Goal: Use online tool/utility: Utilize a website feature to perform a specific function

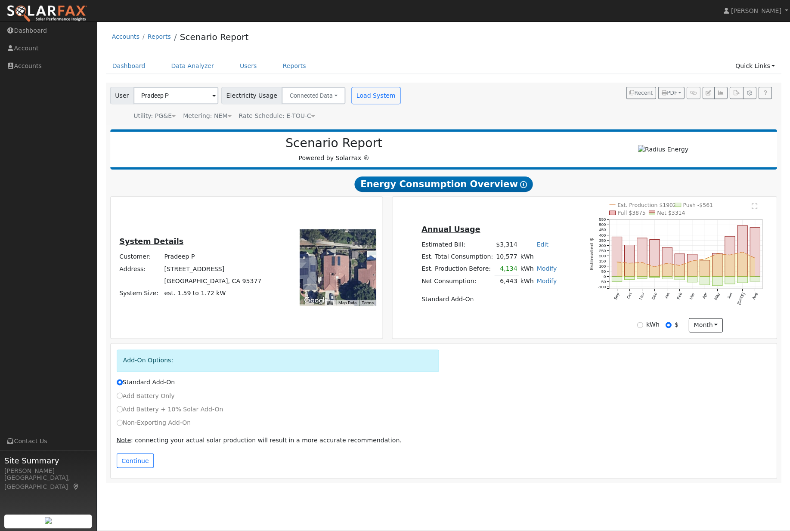
click at [255, 74] on link "Users" at bounding box center [248, 66] width 30 height 16
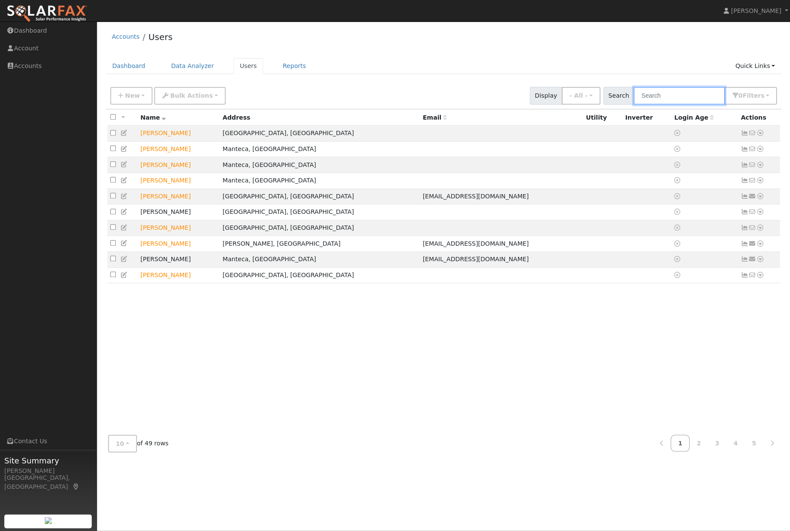
click at [685, 99] on input "text" at bounding box center [678, 96] width 91 height 18
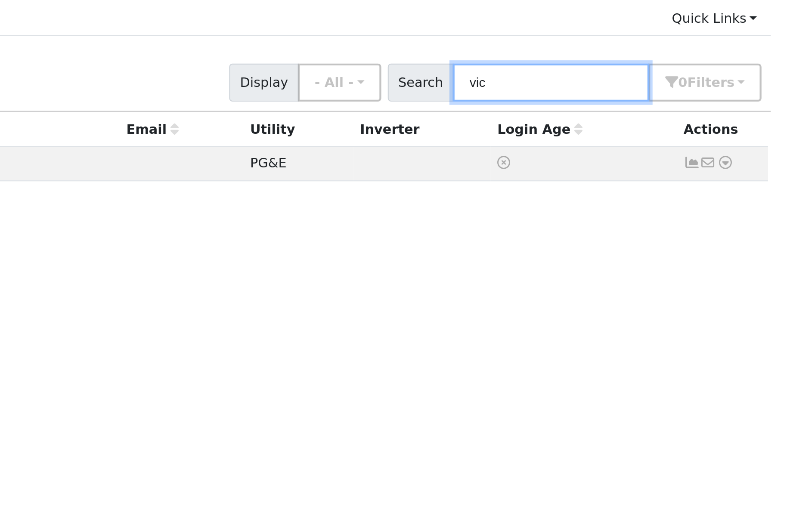
type input "vic"
click at [756, 130] on icon at bounding box center [760, 133] width 8 height 6
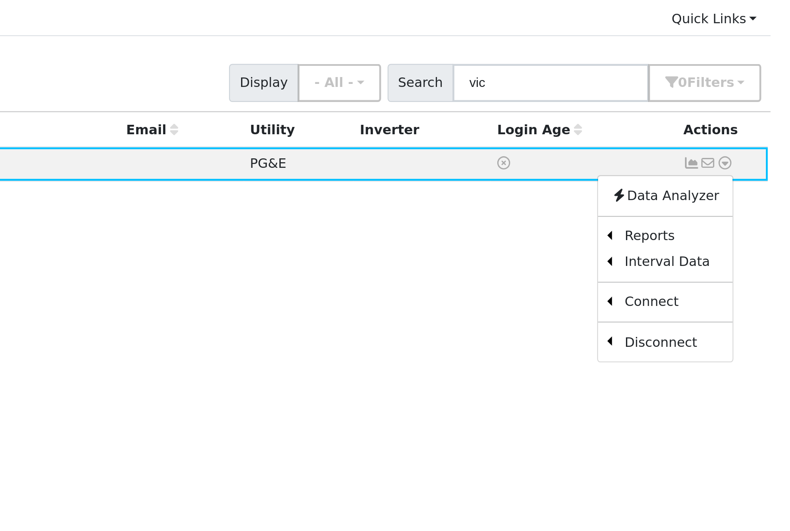
click at [0, 0] on link "Scenario" at bounding box center [0, 0] width 0 height 0
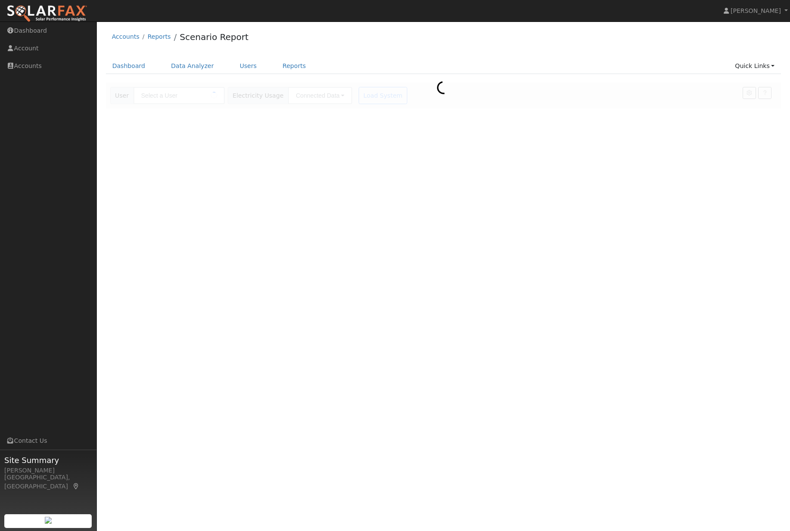
type input "[PERSON_NAME]"
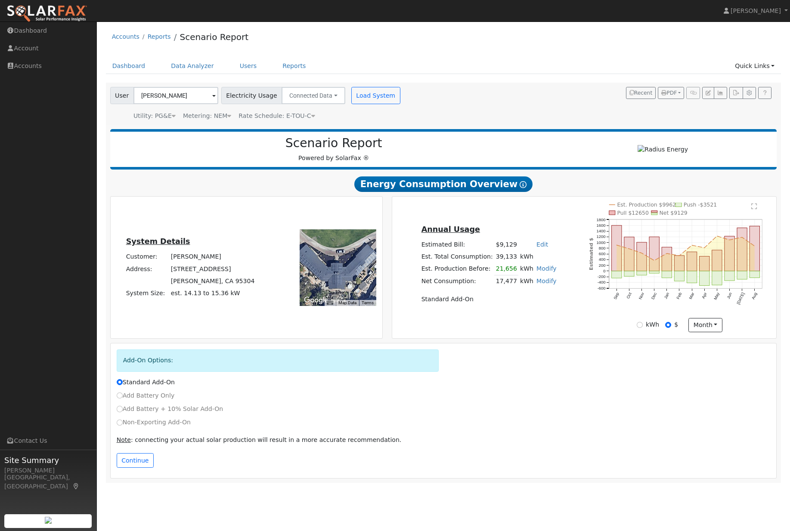
click at [127, 468] on button "Continue" at bounding box center [135, 460] width 37 height 15
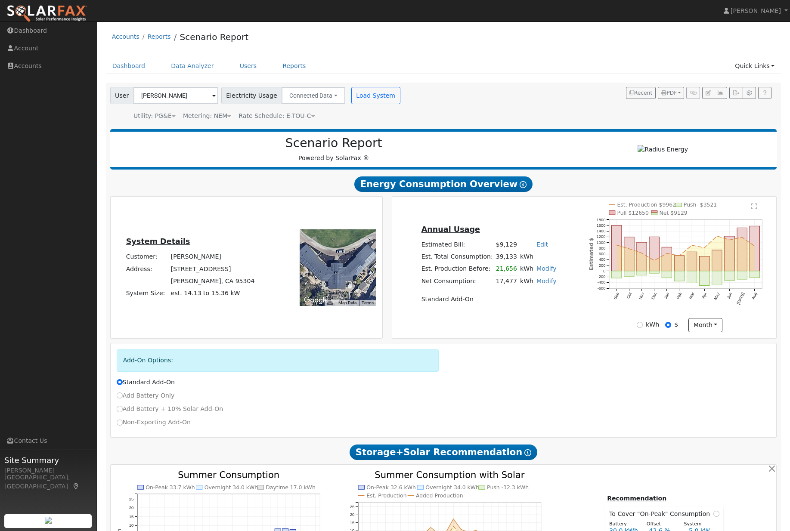
click at [122, 426] on input "Non-Exporting Add-On" at bounding box center [120, 423] width 6 height 6
radio input "true"
radio input "false"
type input "E-TOU-C"
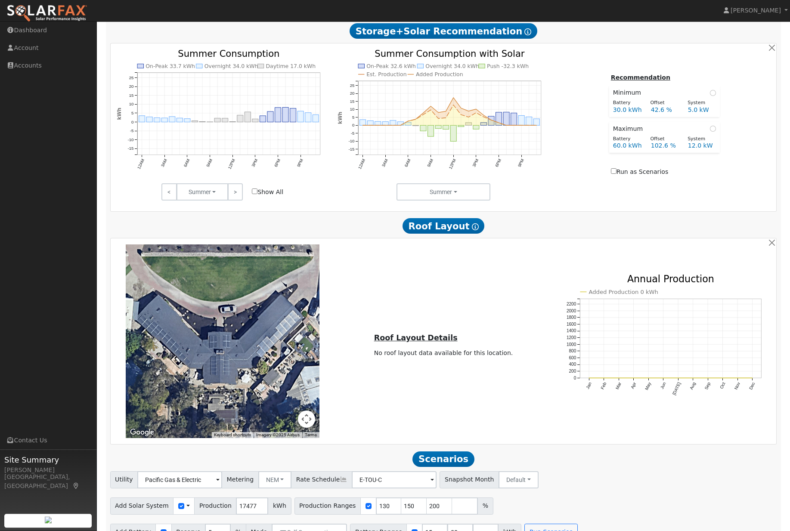
scroll to position [480, 0]
click at [473, 531] on input "30" at bounding box center [460, 532] width 26 height 17
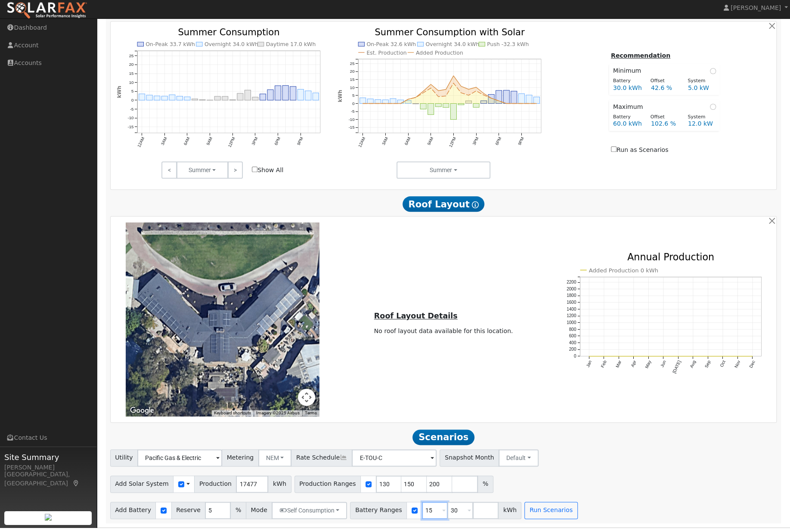
click at [446, 505] on input "15" at bounding box center [435, 513] width 26 height 17
type input "30"
click at [441, 480] on input "200" at bounding box center [439, 487] width 26 height 17
type input "2"
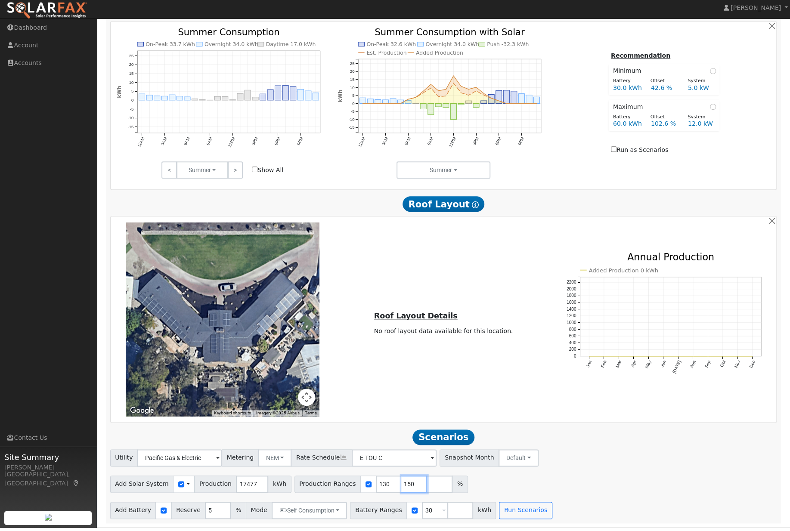
click at [413, 479] on input "150" at bounding box center [414, 487] width 26 height 17
type input "1"
click at [543, 519] on button "Run Scenarios" at bounding box center [525, 513] width 53 height 17
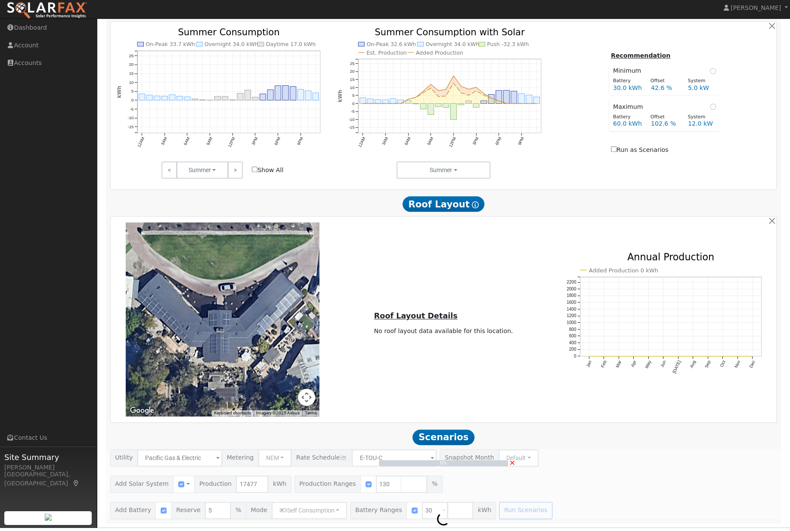
scroll to position [480, 0]
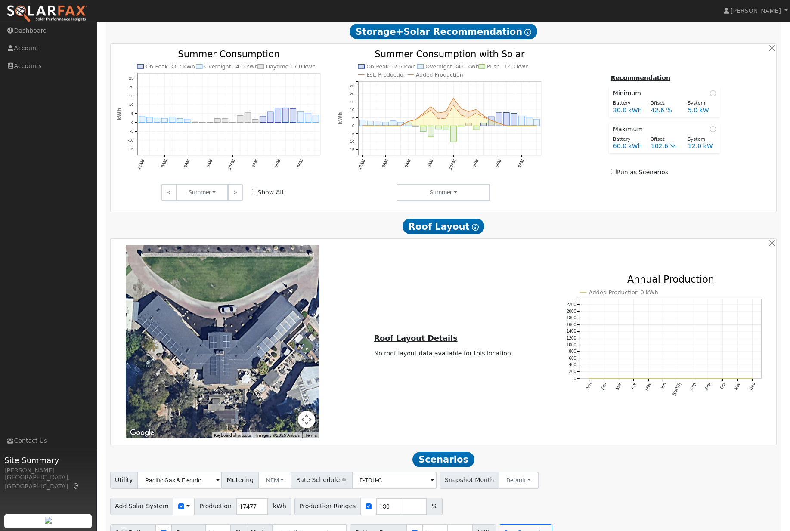
type input "15.1"
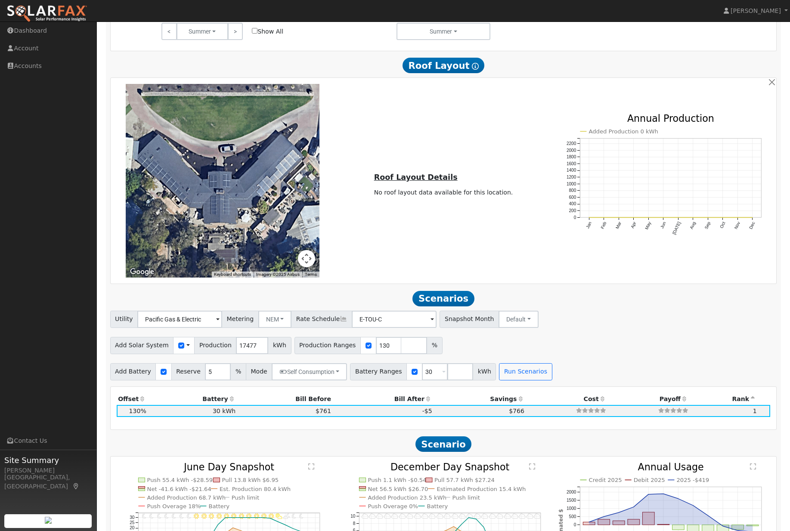
scroll to position [640, 0]
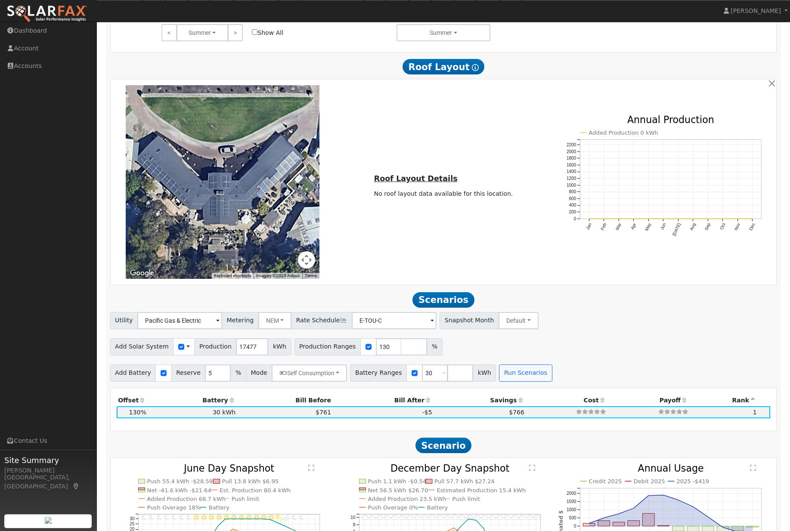
click at [335, 408] on div "Production Offset Battery Reserve Mode ACC Push Incentive Bill Before Bill Afte…" at bounding box center [444, 409] width 666 height 43
click at [340, 382] on button "Self Consumption" at bounding box center [309, 372] width 75 height 17
click at [325, 410] on link "Peak Savings" at bounding box center [309, 404] width 73 height 12
click at [536, 382] on button "Run Scenarios" at bounding box center [513, 372] width 53 height 17
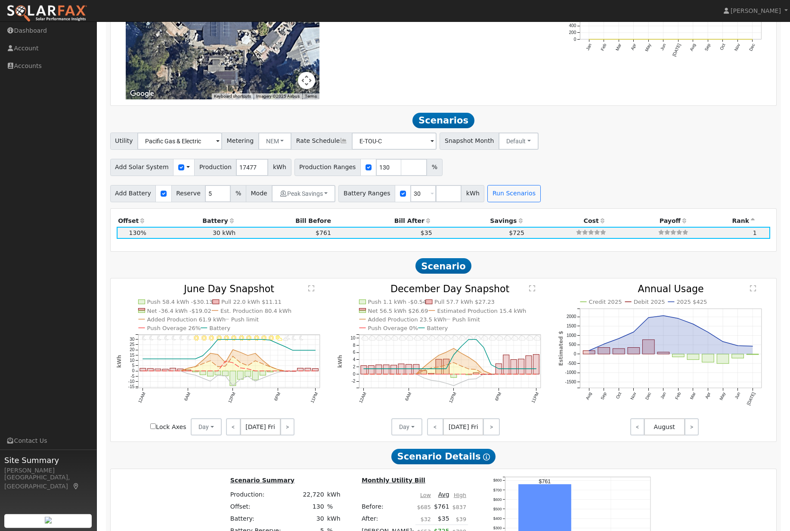
scroll to position [772, 0]
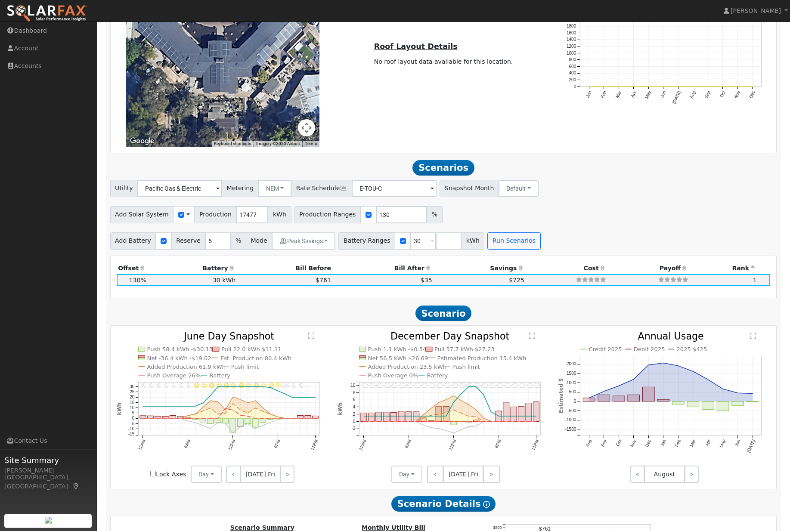
click at [306, 250] on button "Peak Savings" at bounding box center [304, 240] width 64 height 17
click at [309, 296] on label "Backup" at bounding box center [309, 290] width 73 height 12
click at [294, 293] on input "Backup" at bounding box center [291, 290] width 6 height 6
type input "20"
click at [551, 250] on button "Run Scenarios" at bounding box center [524, 240] width 53 height 17
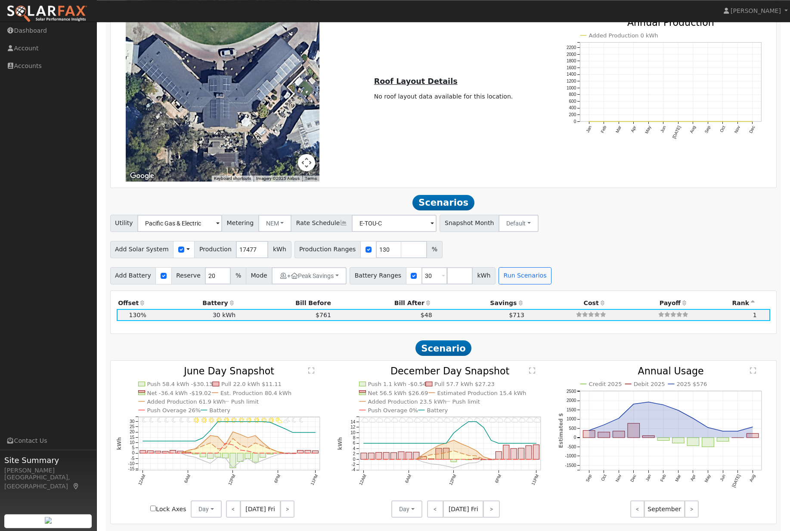
scroll to position [735, 0]
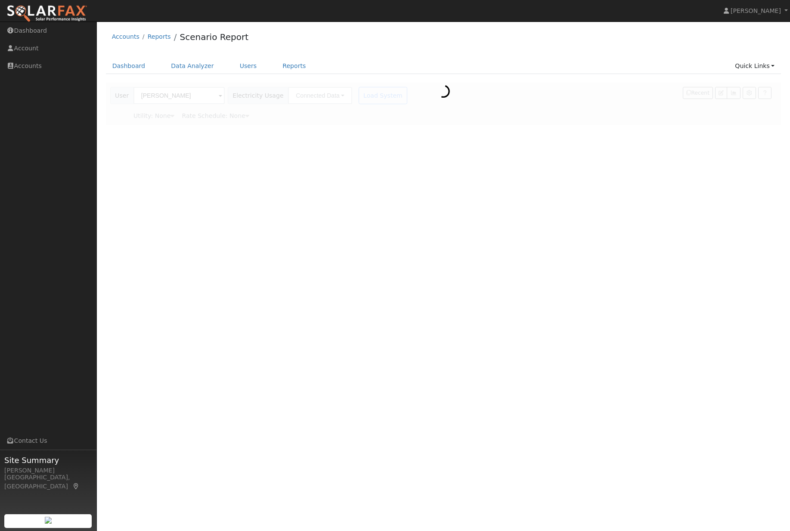
scroll to position [0, 0]
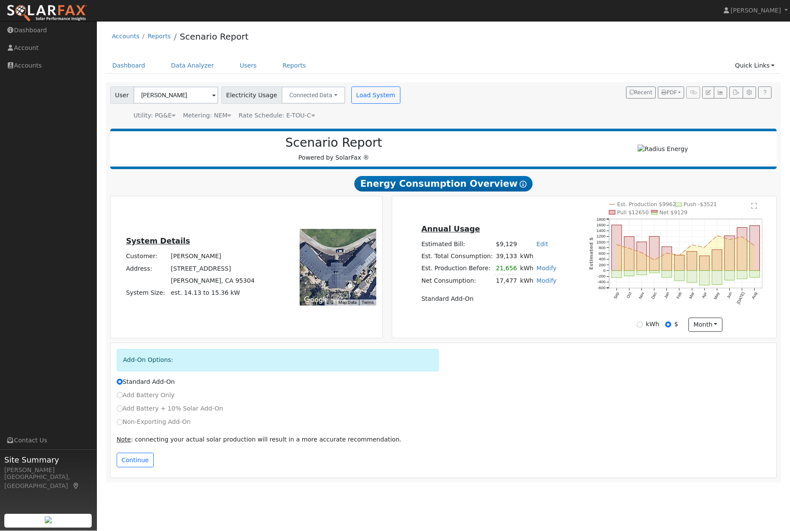
click at [142, 468] on button "Continue" at bounding box center [135, 460] width 37 height 15
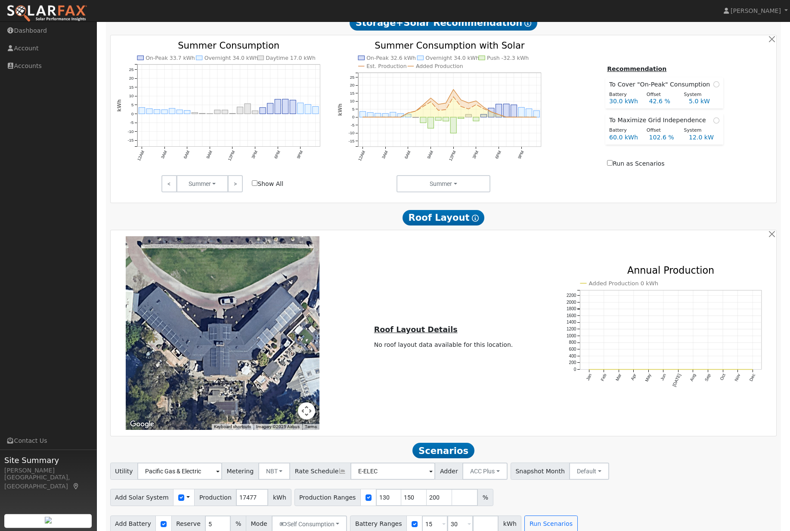
scroll to position [456, 0]
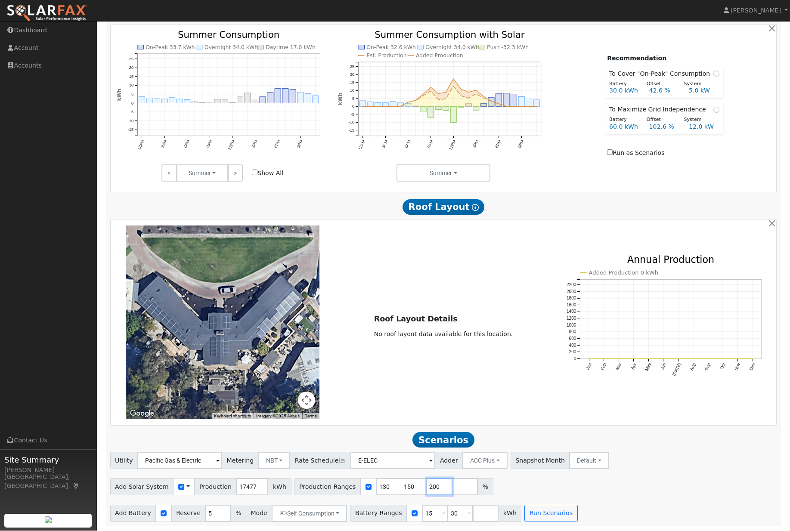
click at [447, 483] on input "200" at bounding box center [439, 486] width 26 height 17
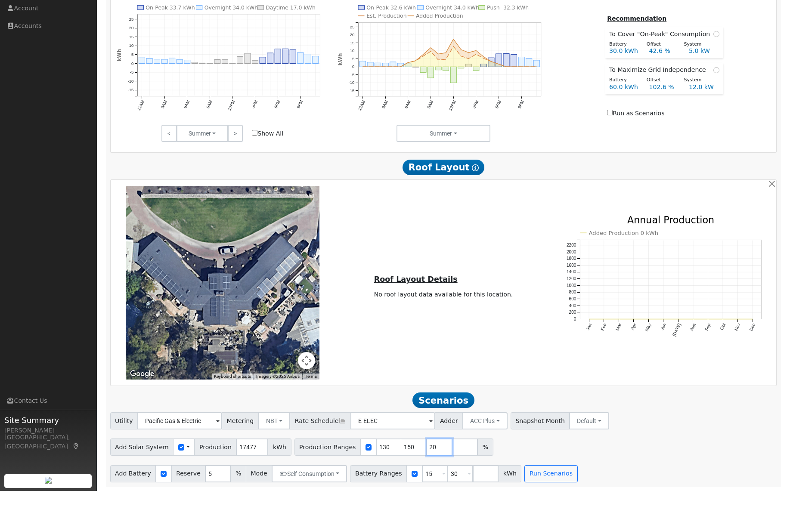
type input "2"
click at [421, 478] on input "150" at bounding box center [414, 486] width 26 height 17
type input "1"
click at [270, 452] on button "NBT" at bounding box center [274, 460] width 32 height 17
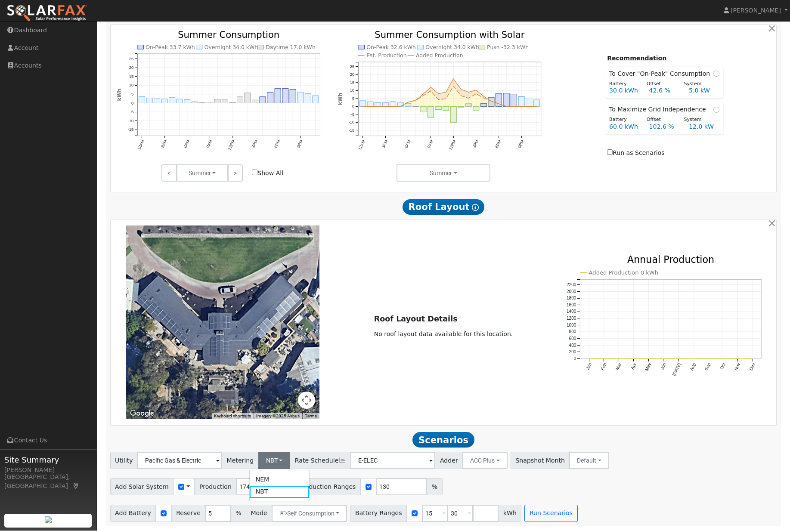
click at [294, 481] on link "NEM" at bounding box center [280, 480] width 60 height 12
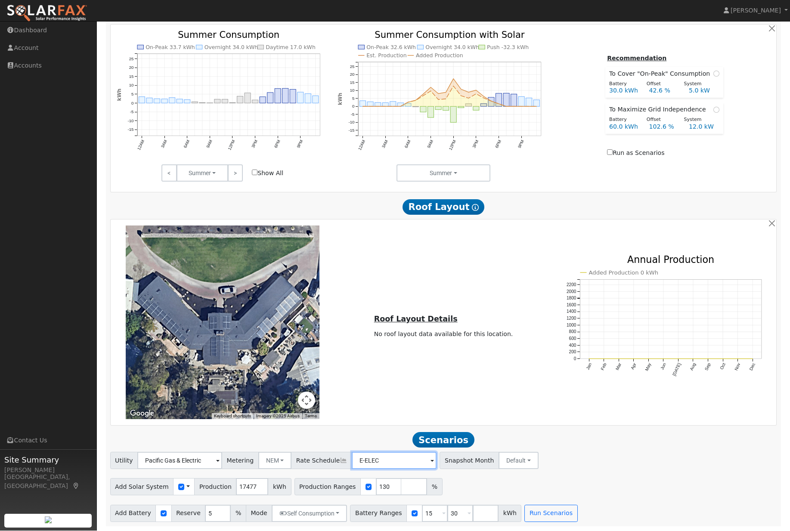
click at [393, 464] on input "E-ELEC" at bounding box center [394, 460] width 85 height 17
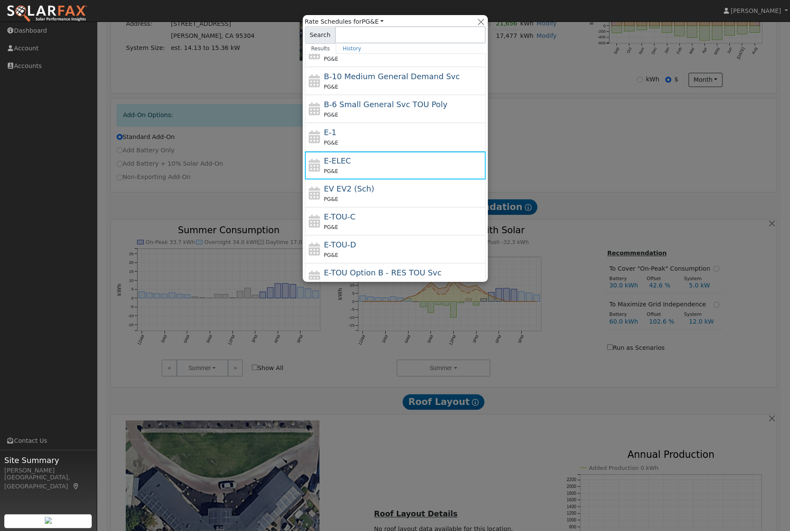
scroll to position [76, 0]
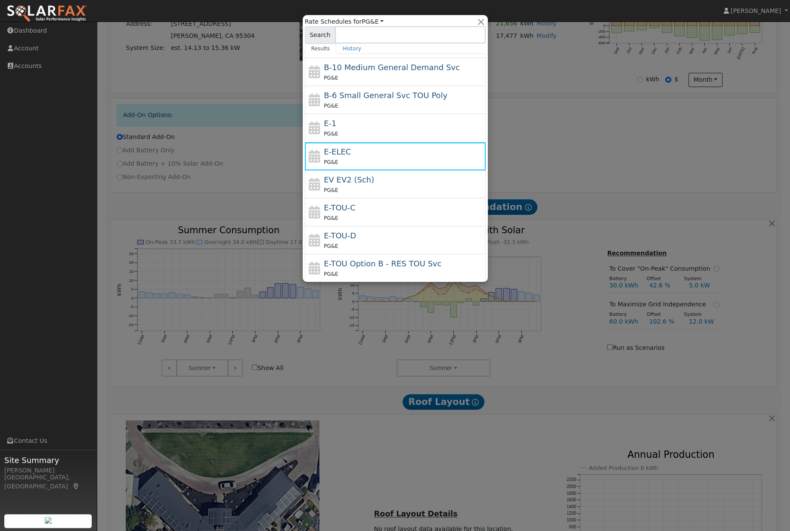
click at [391, 212] on div "E-TOU-C PG&E" at bounding box center [404, 212] width 160 height 21
type input "E-TOU-C"
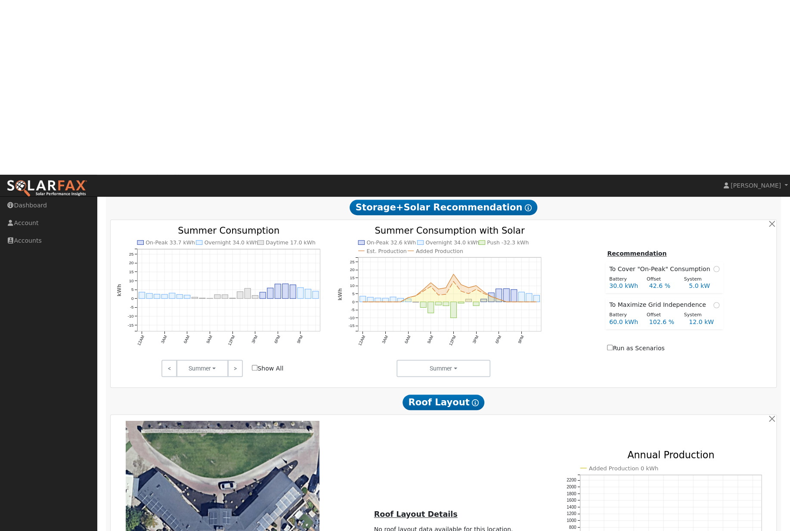
scroll to position [420, 0]
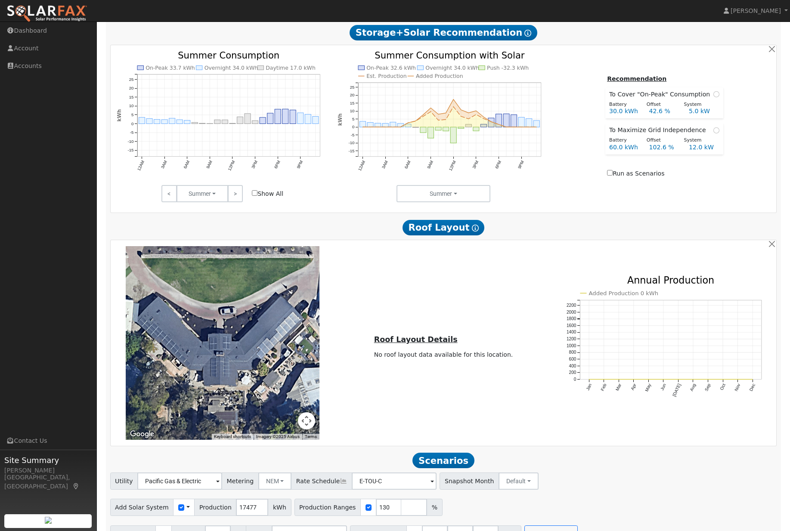
click at [577, 531] on button "Run Scenarios" at bounding box center [550, 533] width 53 height 17
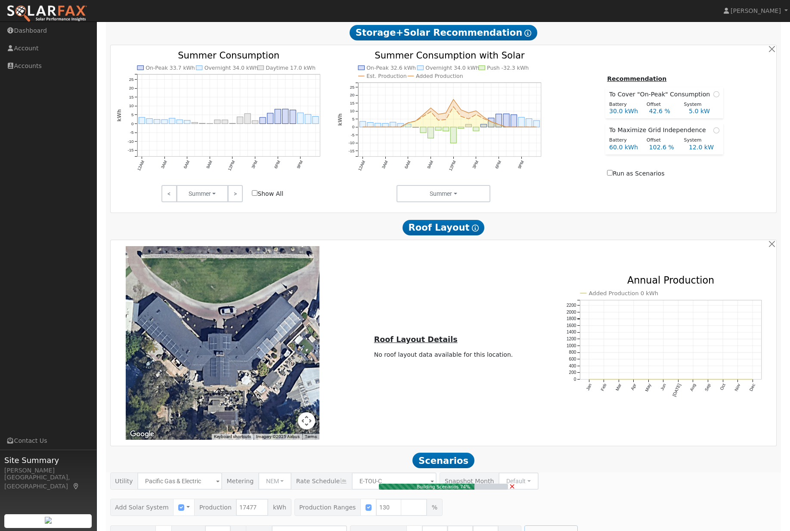
type input "15.1"
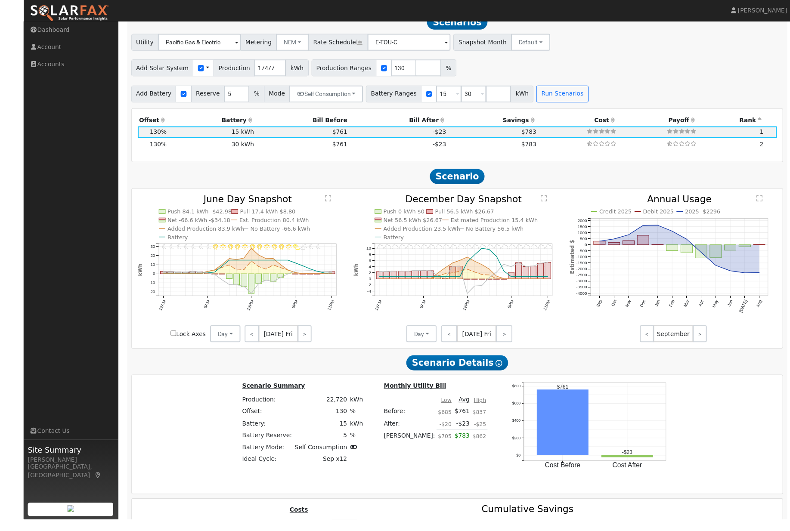
scroll to position [864, 0]
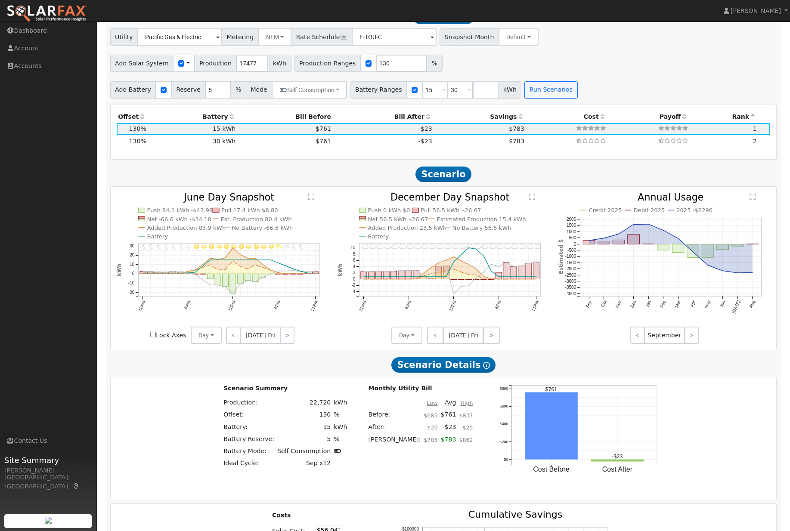
click at [336, 99] on button "Self Consumption" at bounding box center [309, 89] width 75 height 17
click at [294, 142] on input "Backup" at bounding box center [291, 139] width 6 height 6
checkbox input "true"
type input "20"
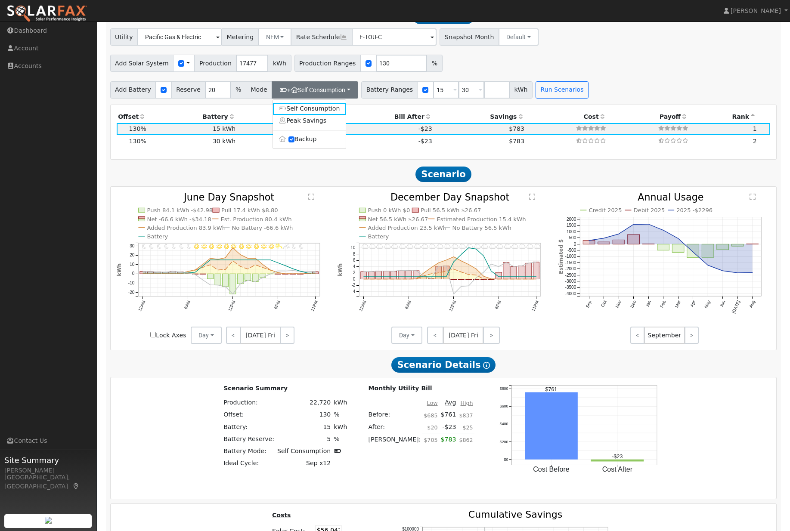
click at [642, 72] on div "Add Solar System Use CSV Data Production 17477 kWh Production Ranges 130 %" at bounding box center [443, 62] width 670 height 20
click at [580, 99] on button "Run Scenarios" at bounding box center [561, 89] width 53 height 17
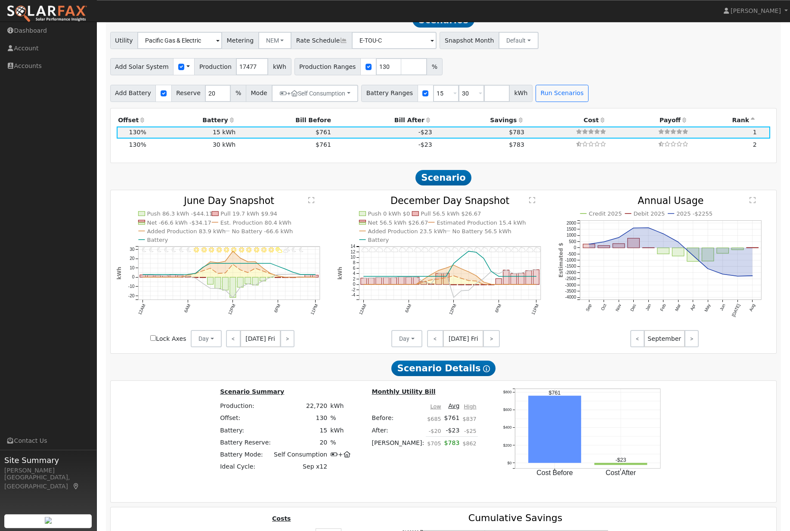
click at [332, 102] on button "+ Self Consumption" at bounding box center [315, 93] width 86 height 17
click at [226, 102] on input "20" at bounding box center [218, 93] width 26 height 17
click at [340, 102] on button "+ Self Consumption" at bounding box center [315, 93] width 86 height 17
click at [317, 130] on link "Peak Savings" at bounding box center [309, 124] width 73 height 12
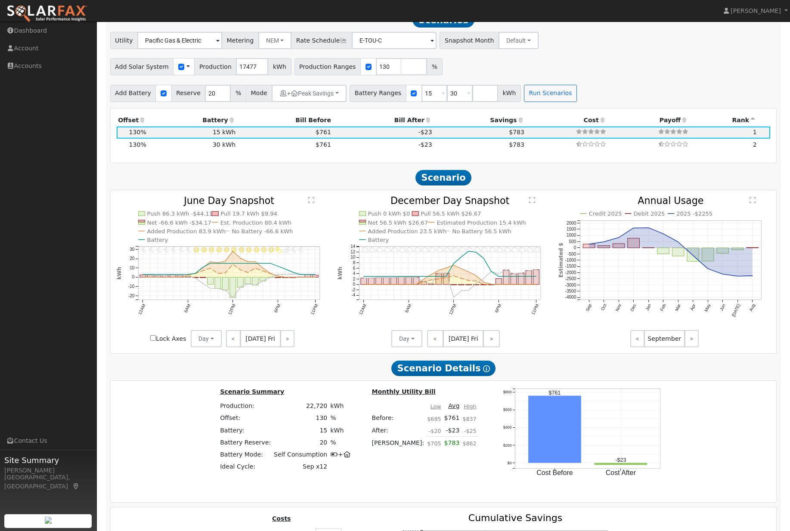
click at [566, 102] on button "Run Scenarios" at bounding box center [550, 93] width 53 height 17
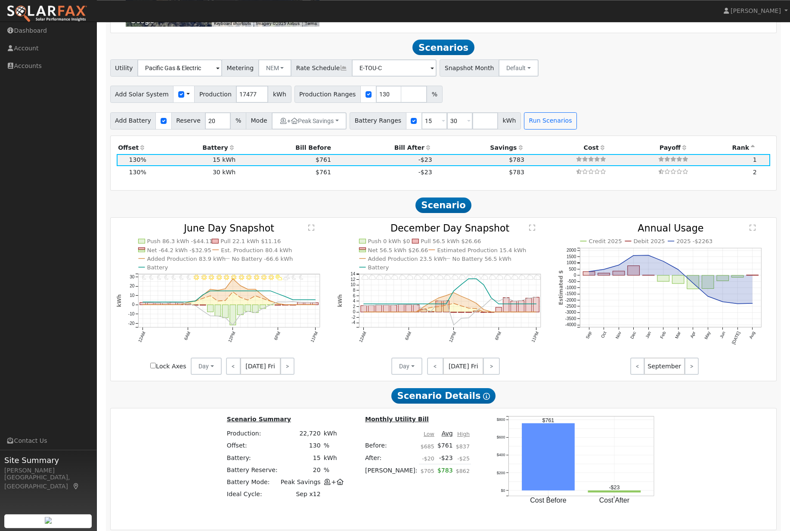
scroll to position [832, 0]
click at [445, 127] on span at bounding box center [442, 122] width 3 height 10
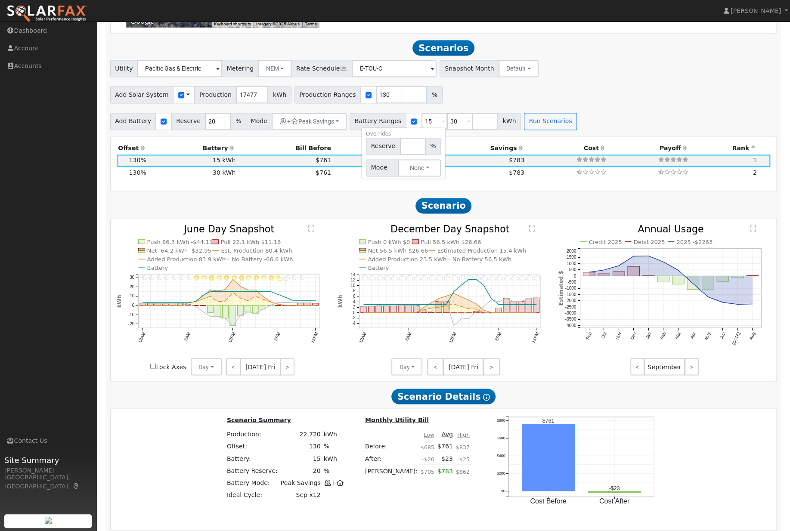
click at [442, 130] on input "15" at bounding box center [434, 121] width 26 height 17
type input "30"
type input "3"
type input "30"
click at [542, 130] on button "Run Scenarios" at bounding box center [524, 121] width 53 height 17
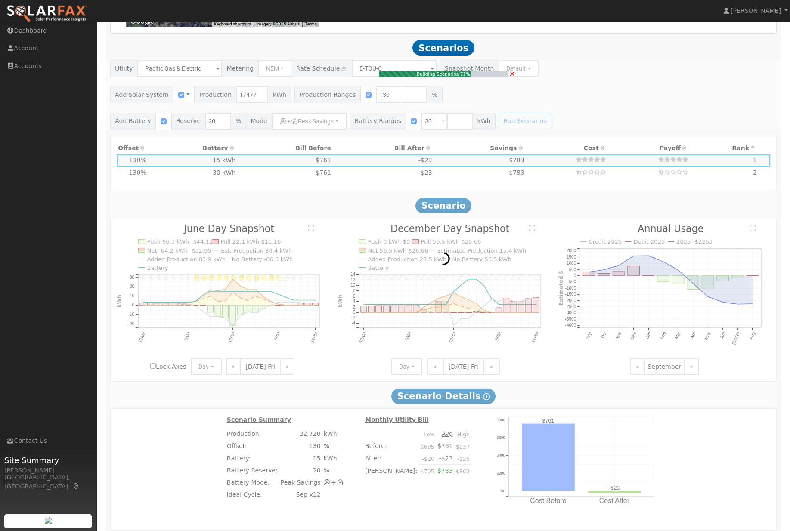
type input "$31,000"
type input "$26,113"
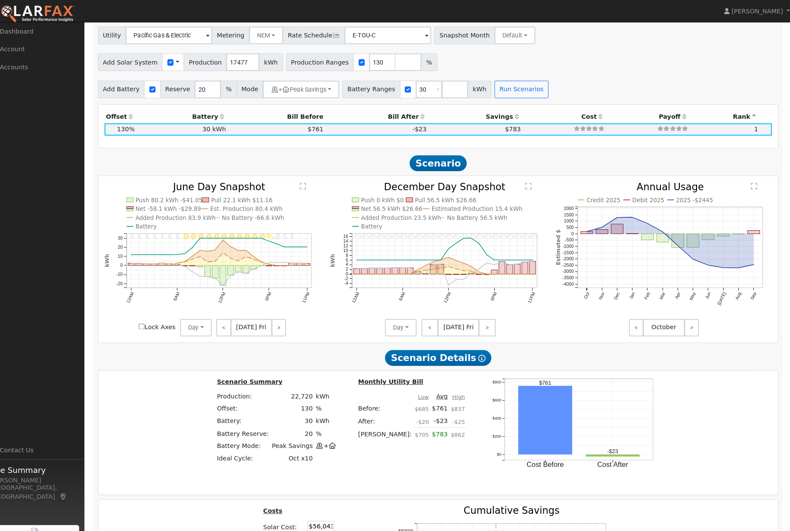
scroll to position [875, 0]
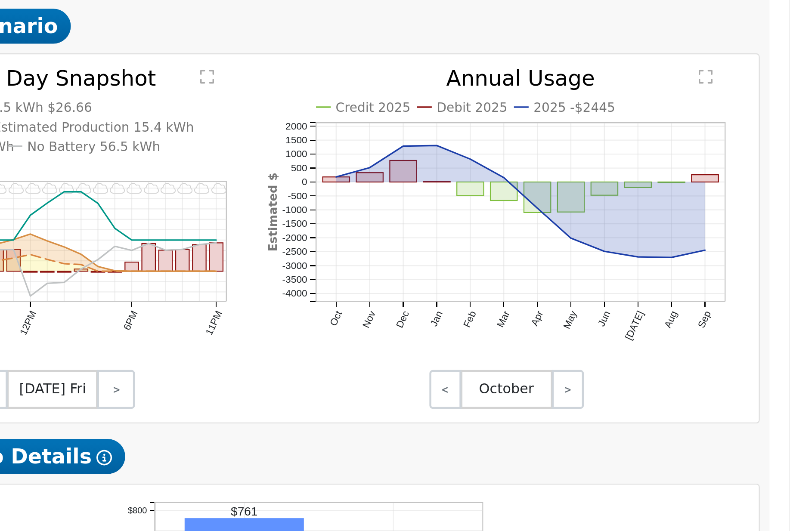
click at [558, 170] on icon "Credit 2025 Debit 2025 2025 -$2445 Oct Nov Dec Jan Feb Mar Apr May Jun Jul Aug …" at bounding box center [664, 241] width 212 height 142
click at [687, 220] on rect "onclick=""" at bounding box center [693, 226] width 12 height 13
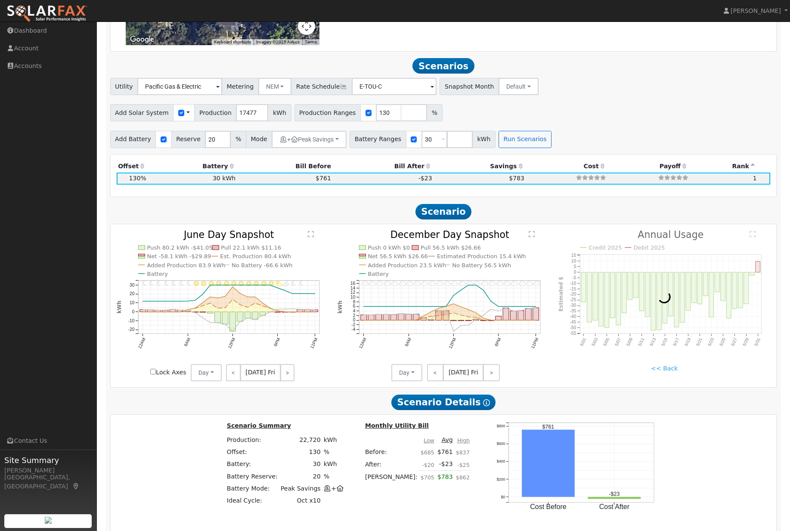
scroll to position [850, 0]
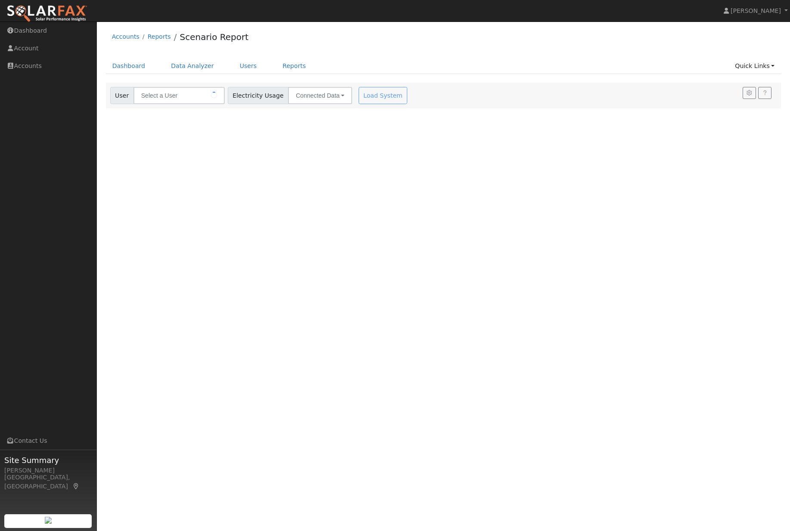
scroll to position [0, 0]
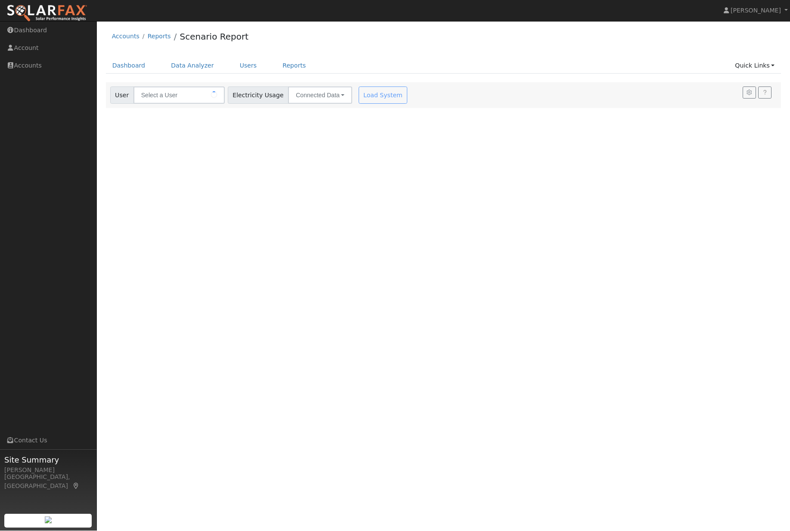
type input "[PERSON_NAME]"
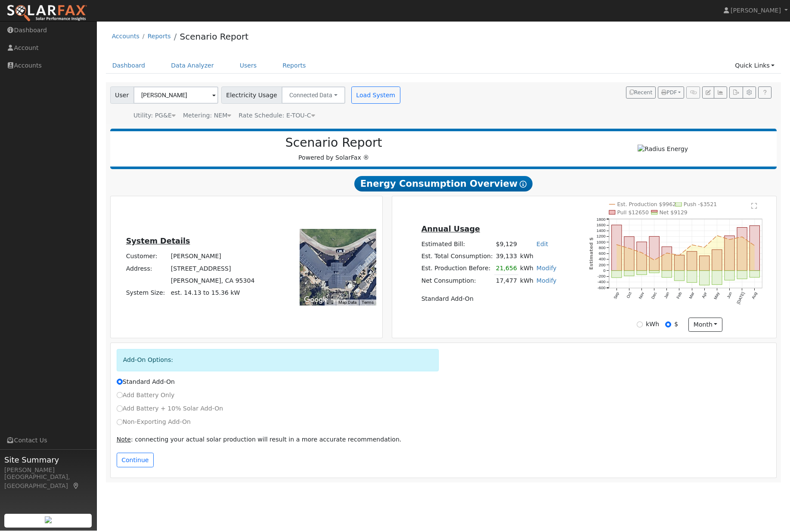
click at [138, 468] on button "Continue" at bounding box center [135, 460] width 37 height 15
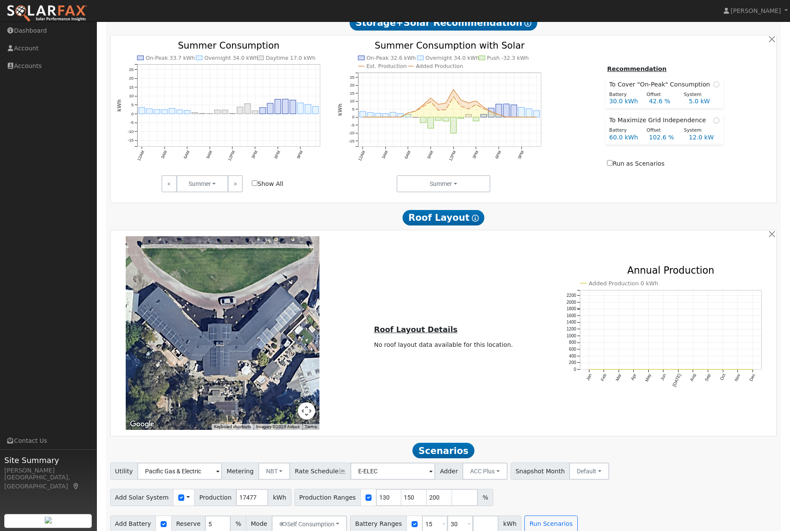
scroll to position [456, 0]
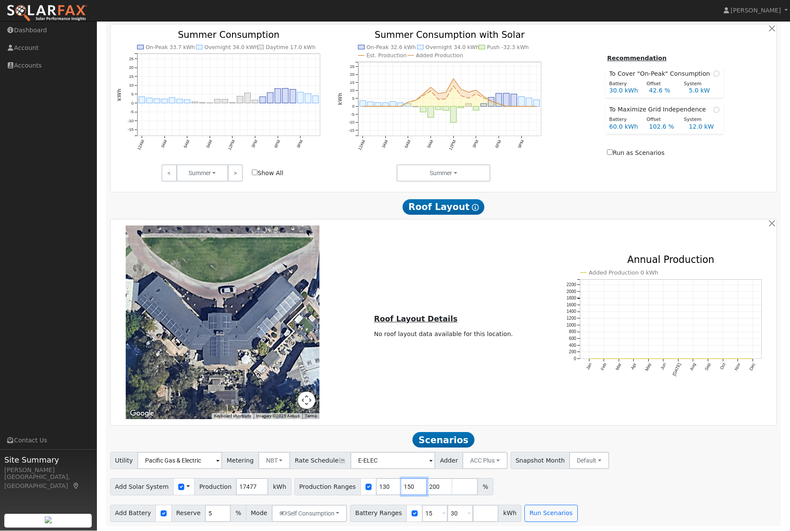
click at [417, 485] on input "150" at bounding box center [414, 486] width 26 height 17
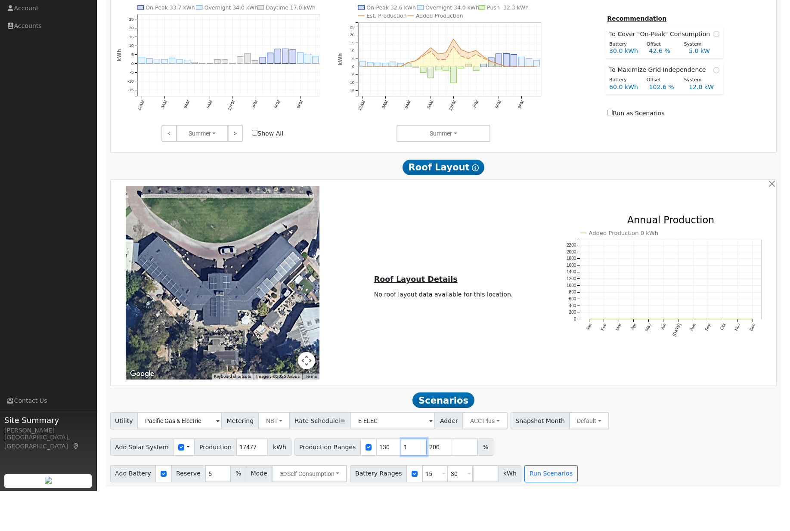
type input "200"
type input "2"
click at [448, 505] on input "15" at bounding box center [435, 513] width 26 height 17
type input "30"
click at [545, 505] on button "Run Scenarios" at bounding box center [525, 513] width 53 height 17
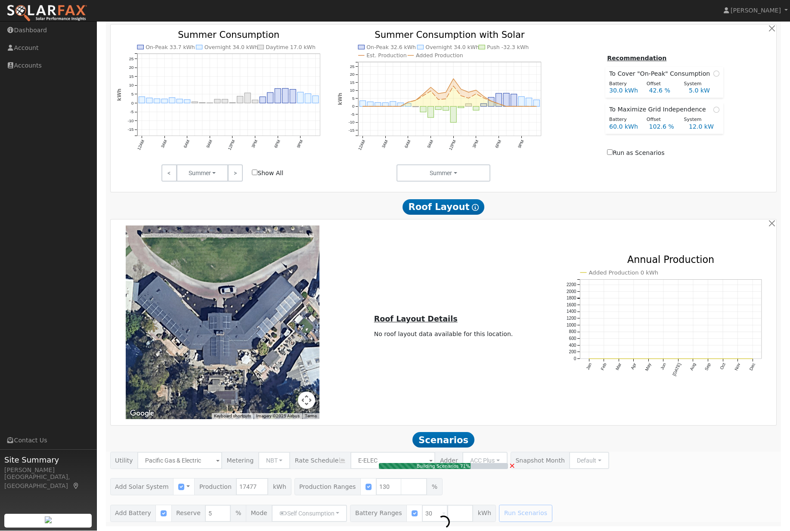
type input "15.1"
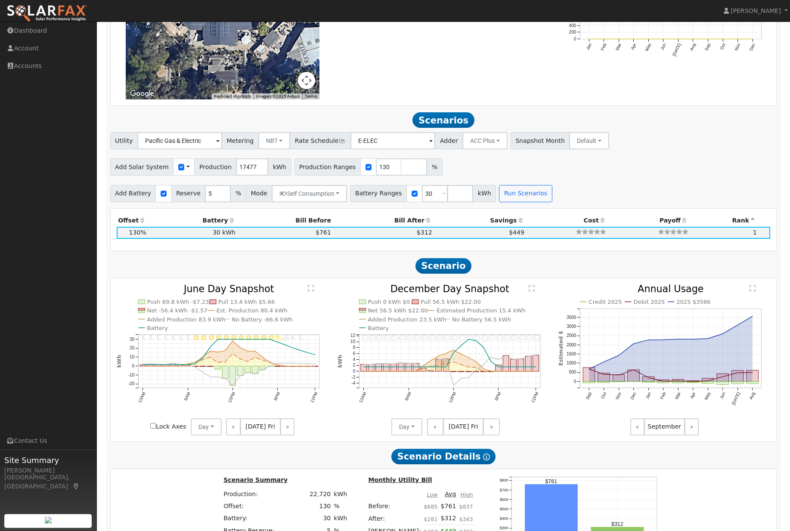
scroll to position [860, 0]
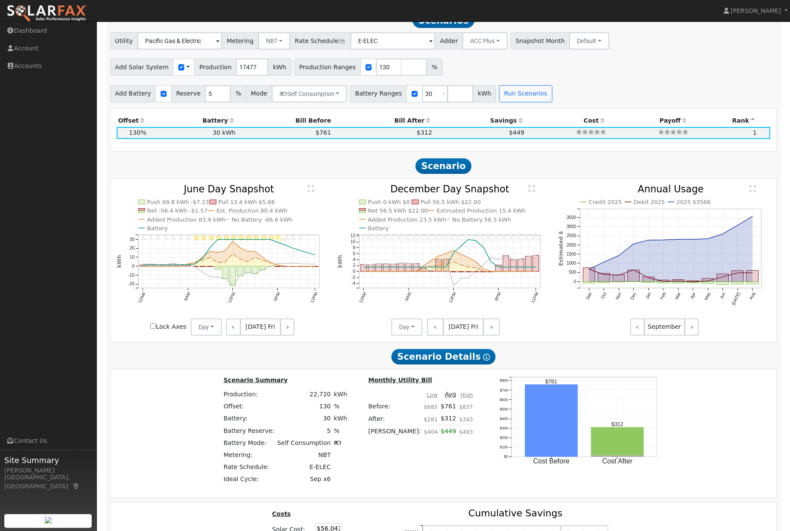
click at [339, 102] on button "Self Consumption" at bounding box center [309, 93] width 75 height 17
click at [293, 146] on input "ACC High Value Push" at bounding box center [291, 143] width 6 height 6
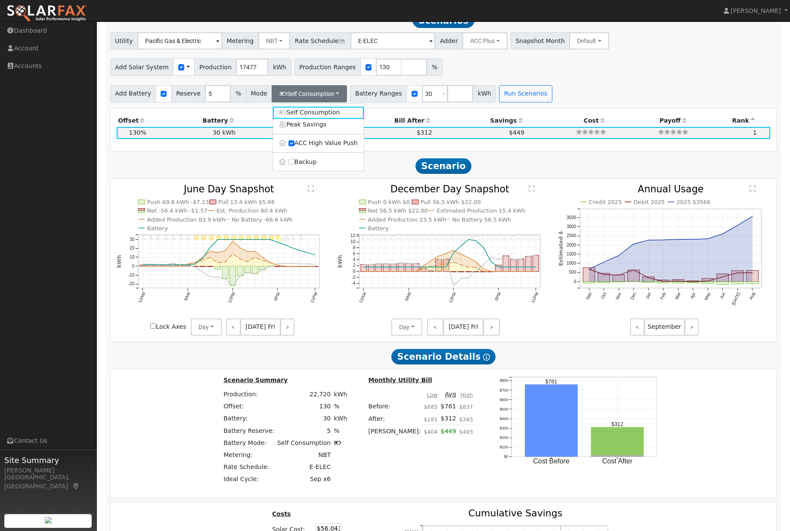
click at [294, 146] on input "ACC High Value Push" at bounding box center [291, 143] width 6 height 6
checkbox input "false"
click at [297, 168] on label "Backup" at bounding box center [318, 162] width 91 height 12
click at [294, 165] on input "Backup" at bounding box center [291, 162] width 6 height 6
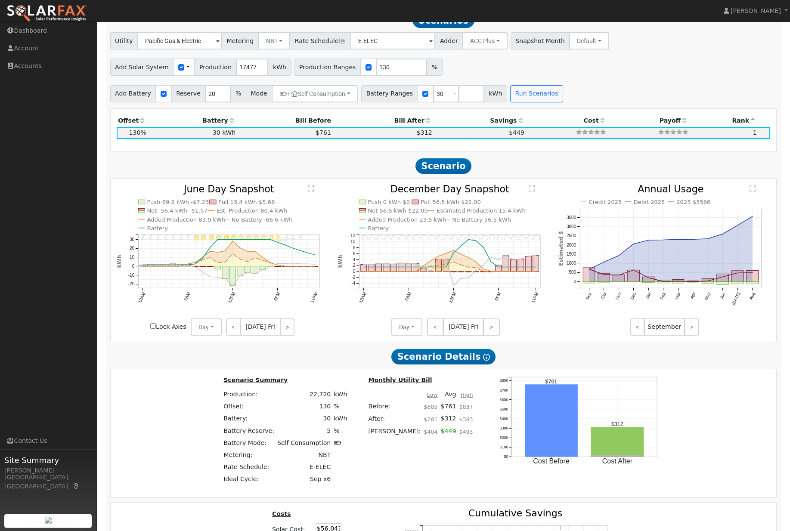
type input "20"
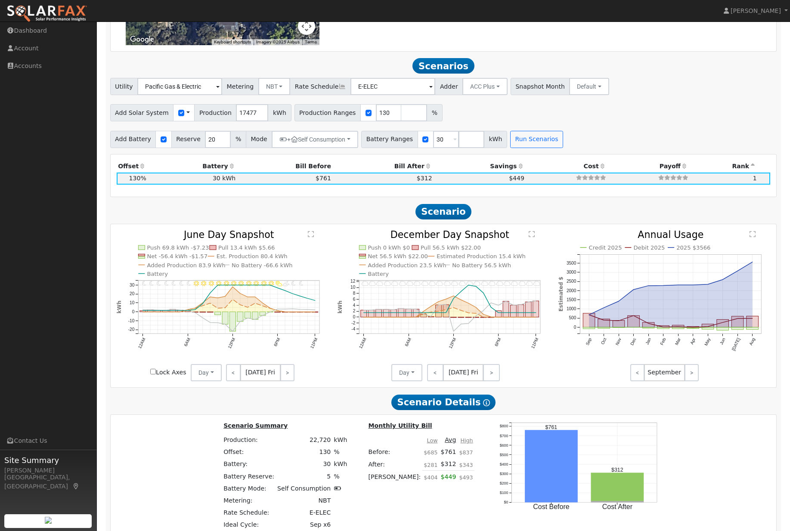
scroll to position [815, 0]
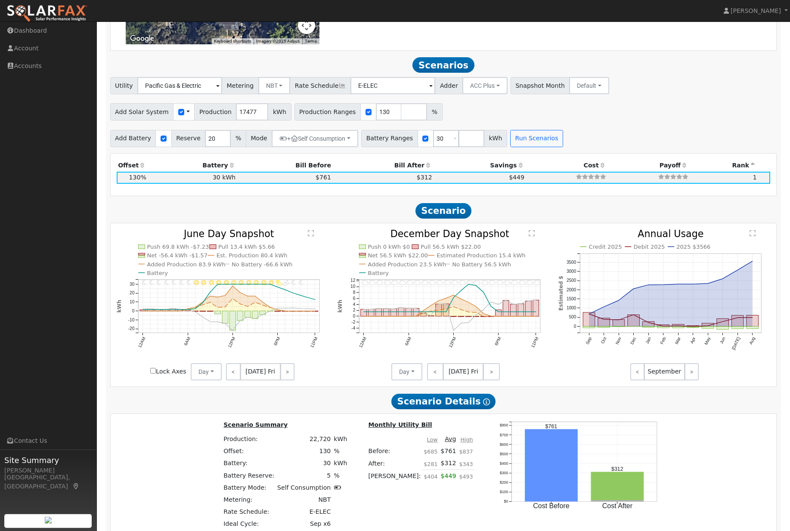
click at [272, 93] on button "NBT" at bounding box center [274, 85] width 32 height 17
click at [278, 111] on link "NEM" at bounding box center [280, 105] width 60 height 12
click at [375, 94] on input "E-ELEC" at bounding box center [394, 85] width 85 height 17
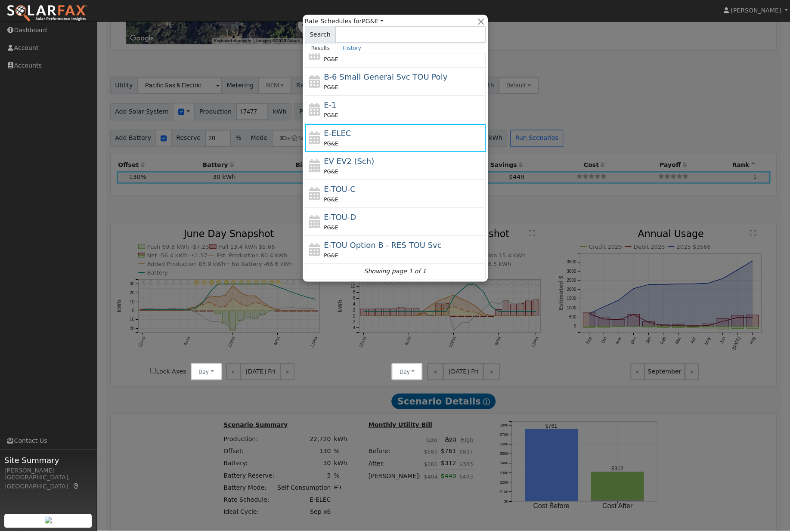
scroll to position [95, 0]
click at [389, 188] on div "E-TOU-C PG&E" at bounding box center [404, 194] width 160 height 21
type input "E-TOU-C"
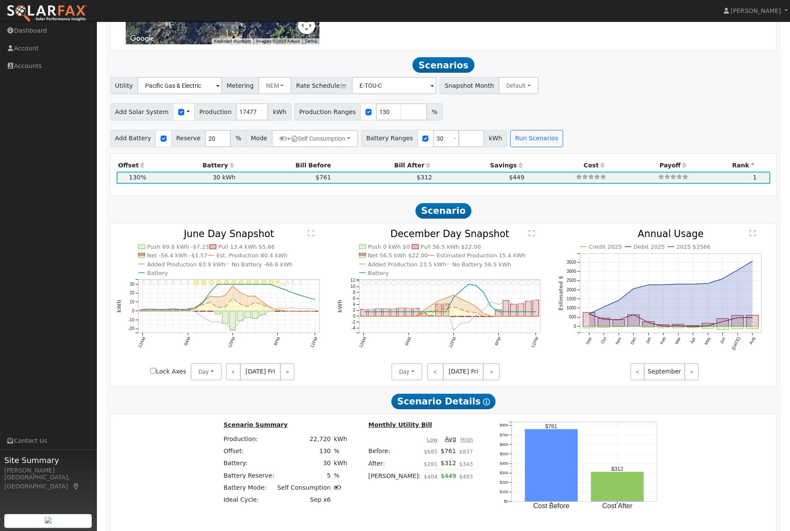
click at [559, 147] on button "Run Scenarios" at bounding box center [536, 138] width 53 height 17
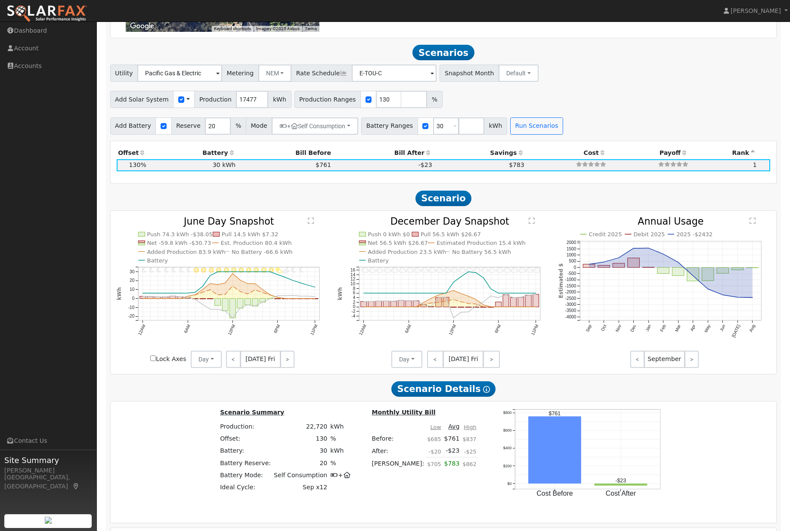
scroll to position [830, 0]
